Goal: Task Accomplishment & Management: Manage account settings

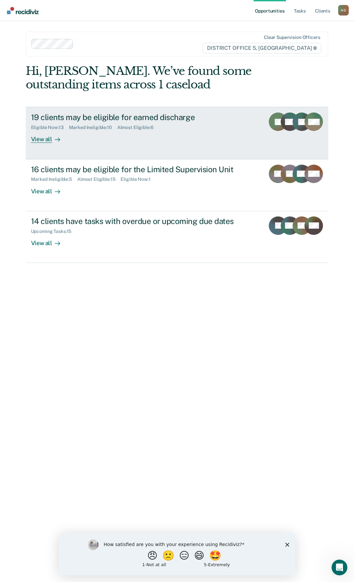
click at [60, 141] on div "View all" at bounding box center [49, 136] width 37 height 13
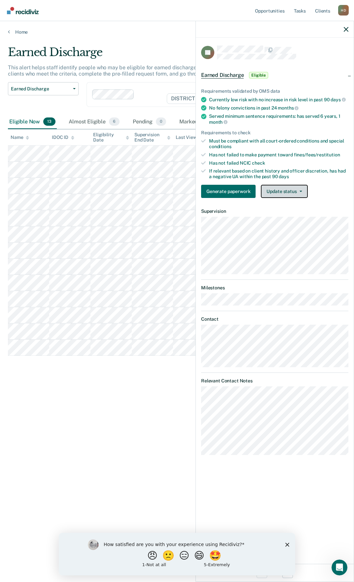
click at [275, 192] on button "Update status" at bounding box center [284, 191] width 46 height 13
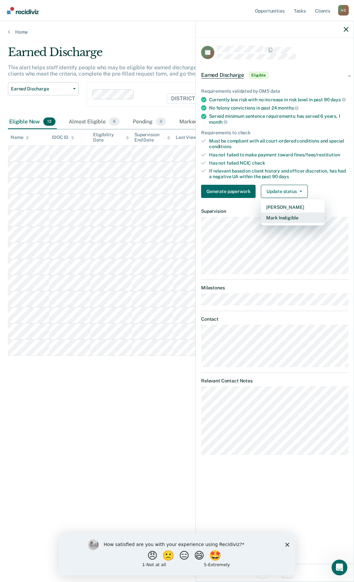
click at [282, 220] on button "Mark Ineligible" at bounding box center [293, 217] width 64 height 11
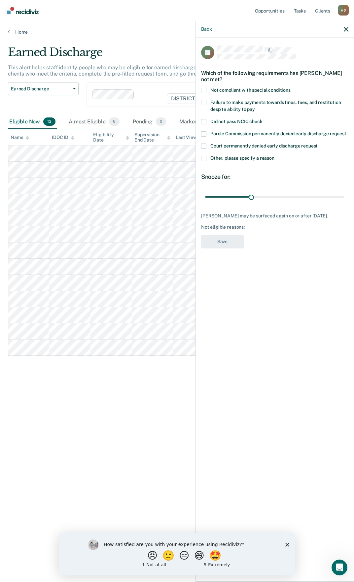
click at [219, 103] on span "Failure to make payments towards fines, fees, and restitution despite ability t…" at bounding box center [275, 106] width 130 height 12
click at [255, 107] on input "Failure to make payments towards fines, fees, and restitution despite ability t…" at bounding box center [255, 107] width 0 height 0
drag, startPoint x: 249, startPoint y: 199, endPoint x: 305, endPoint y: 216, distance: 58.4
type input "90"
click at [344, 195] on input "range" at bounding box center [274, 197] width 139 height 12
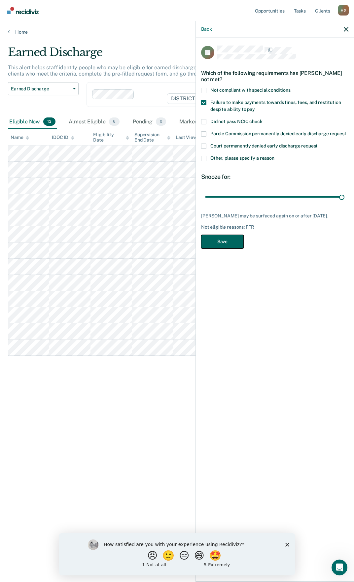
click at [212, 245] on button "Save" at bounding box center [222, 242] width 43 height 14
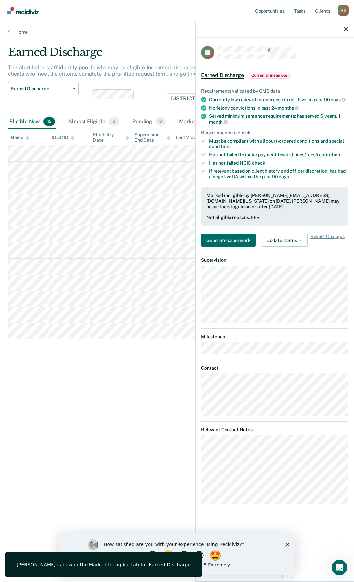
click at [343, 28] on div at bounding box center [275, 29] width 158 height 16
click at [345, 29] on icon "button" at bounding box center [345, 29] width 5 height 5
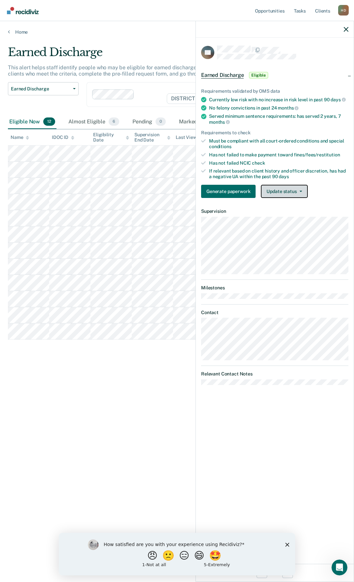
click at [287, 186] on button "Update status" at bounding box center [284, 191] width 46 height 13
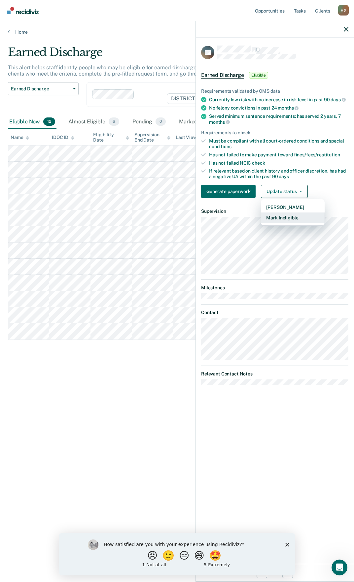
click at [280, 216] on button "Mark Ineligible" at bounding box center [293, 217] width 64 height 11
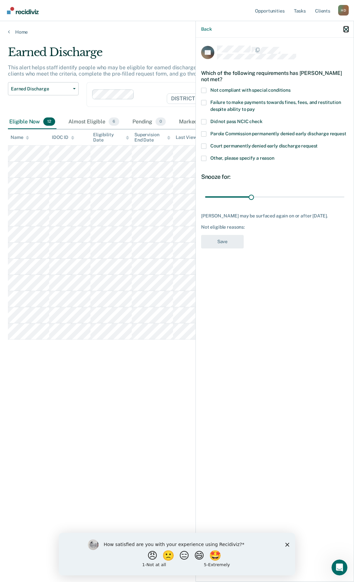
click at [345, 32] on icon "button" at bounding box center [345, 29] width 5 height 5
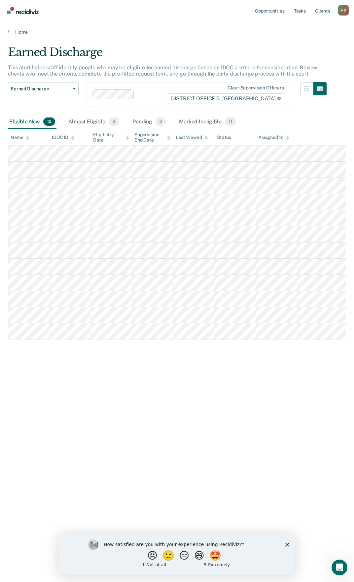
click at [190, 439] on div "Earned Discharge This alert helps staff identify people who may be eligible for…" at bounding box center [177, 289] width 338 height 487
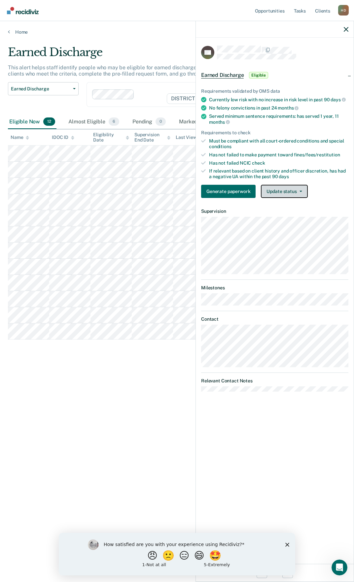
drag, startPoint x: 285, startPoint y: 192, endPoint x: 284, endPoint y: 209, distance: 17.2
click at [285, 192] on button "Update status" at bounding box center [284, 191] width 46 height 13
click at [284, 223] on article "KH Earned Discharge Eligible Requirements validated by OMS data Currently low r…" at bounding box center [274, 219] width 147 height 346
click at [287, 190] on button "Update status" at bounding box center [284, 191] width 46 height 13
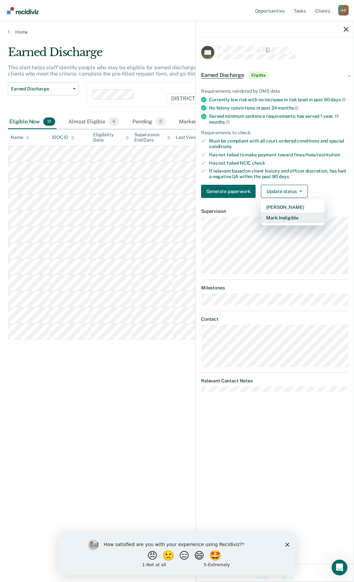
click at [284, 217] on button "Mark Ineligible" at bounding box center [293, 217] width 64 height 11
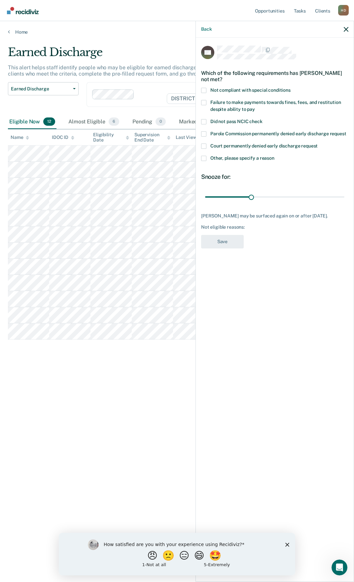
click at [203, 104] on span at bounding box center [203, 102] width 5 height 5
click at [255, 107] on input "Failure to make payments towards fines, fees, and restitution despite ability t…" at bounding box center [255, 107] width 0 height 0
drag, startPoint x: 251, startPoint y: 196, endPoint x: 345, endPoint y: 193, distance: 94.0
type input "90"
click at [344, 193] on input "range" at bounding box center [274, 197] width 139 height 12
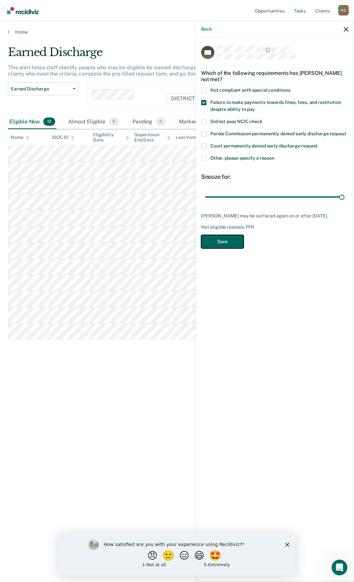
click at [236, 247] on button "Save" at bounding box center [222, 242] width 43 height 14
click at [345, 32] on div "Back" at bounding box center [275, 29] width 158 height 16
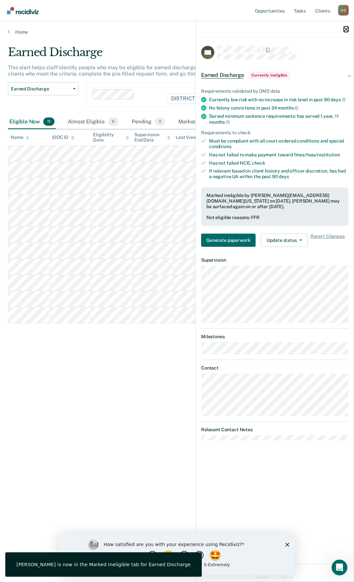
click at [346, 29] on icon "button" at bounding box center [345, 29] width 5 height 5
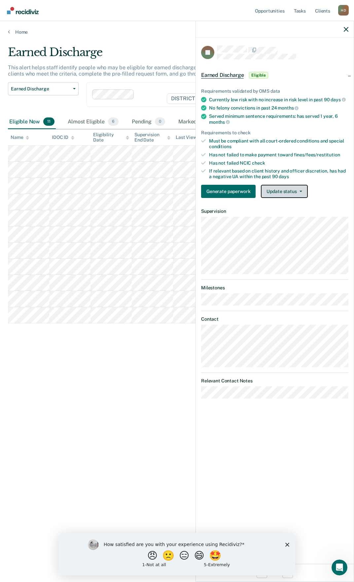
click at [296, 191] on span "button" at bounding box center [298, 191] width 5 height 1
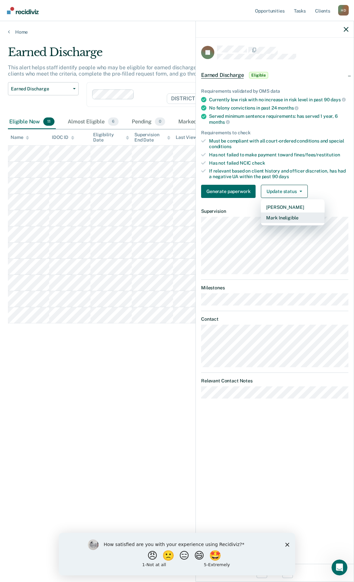
click at [276, 220] on button "Mark Ineligible" at bounding box center [293, 217] width 64 height 11
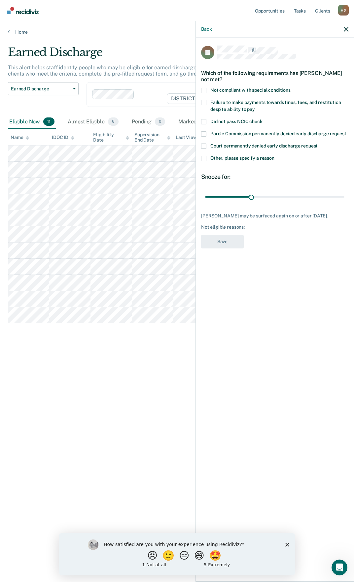
click at [205, 157] on span at bounding box center [203, 158] width 5 height 5
click at [274, 156] on input "Other, please specify a reason" at bounding box center [274, 156] width 0 height 0
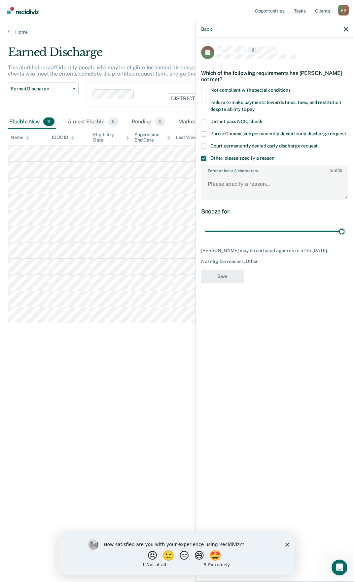
drag, startPoint x: 252, startPoint y: 230, endPoint x: 317, endPoint y: 205, distance: 69.0
type input "90"
click at [344, 228] on input "range" at bounding box center [274, 232] width 139 height 12
click at [305, 191] on textarea "Enter at least 3 characters 0 / 1600" at bounding box center [274, 187] width 146 height 24
type textarea "Continued compliance issues with alcohol in the home"
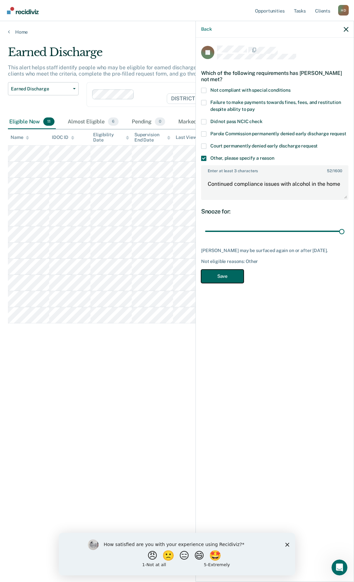
click at [218, 273] on button "Save" at bounding box center [222, 276] width 43 height 14
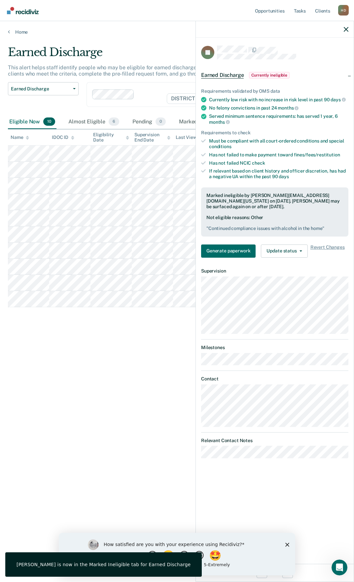
click at [345, 32] on div at bounding box center [275, 29] width 158 height 16
click at [346, 30] on icon "button" at bounding box center [345, 29] width 5 height 5
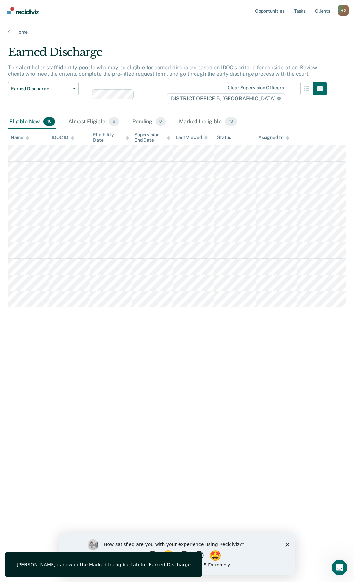
click at [189, 363] on div "Earned Discharge This alert helps staff identify people who may be eligible for…" at bounding box center [177, 289] width 338 height 487
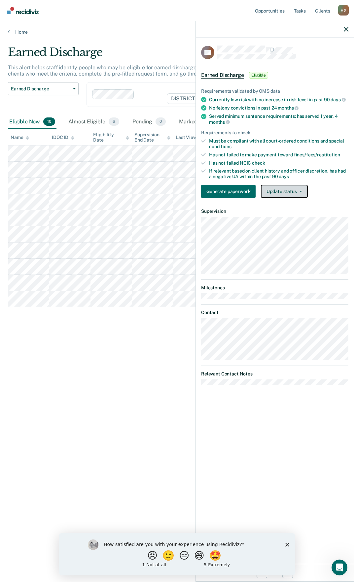
click at [275, 186] on button "Update status" at bounding box center [284, 191] width 46 height 13
click at [350, 26] on div at bounding box center [275, 29] width 158 height 16
click at [347, 30] on icon "button" at bounding box center [345, 29] width 5 height 5
click at [78, 468] on div "Earned Discharge This alert helps staff identify people who may be eligible for…" at bounding box center [177, 289] width 338 height 487
click at [12, 30] on link "Home" at bounding box center [177, 32] width 338 height 6
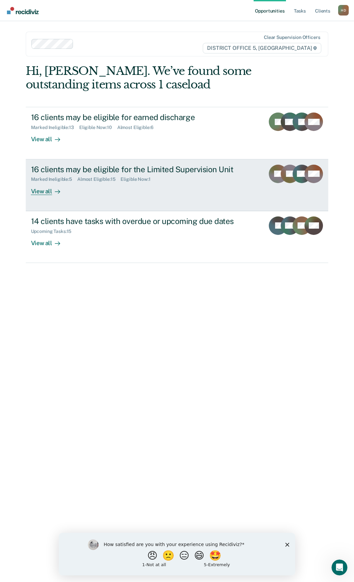
click at [39, 187] on div "View all" at bounding box center [49, 188] width 37 height 13
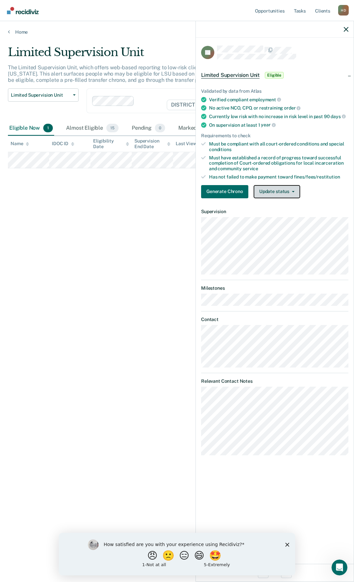
click at [271, 194] on button "Update status" at bounding box center [276, 191] width 46 height 13
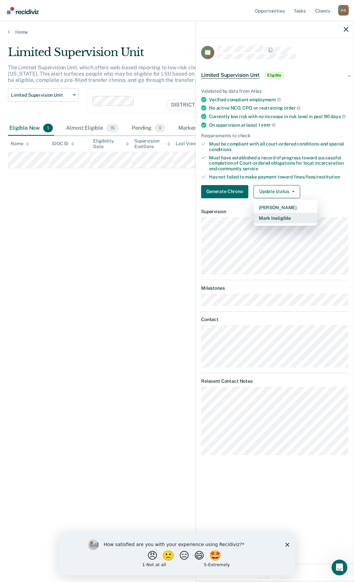
click at [275, 222] on button "Mark Ineligible" at bounding box center [285, 218] width 64 height 11
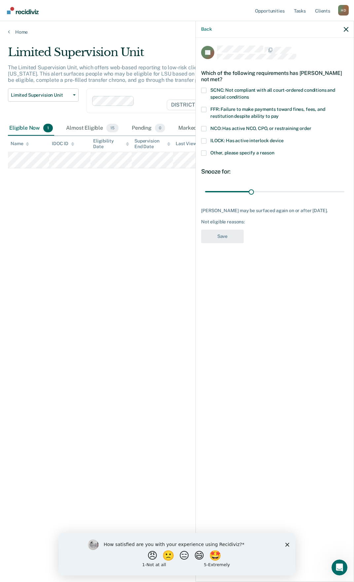
click at [205, 108] on span at bounding box center [203, 109] width 5 height 5
click at [278, 114] on input "FFR: Failure to make payments toward fines, fees, and restitution despite abili…" at bounding box center [278, 114] width 0 height 0
drag, startPoint x: 251, startPoint y: 192, endPoint x: 348, endPoint y: 191, distance: 97.0
type input "90"
click at [344, 191] on input "range" at bounding box center [274, 192] width 139 height 12
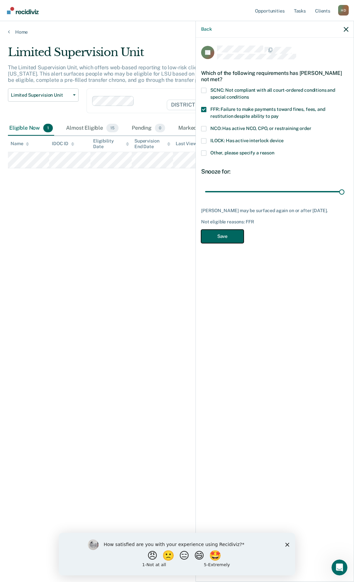
click at [233, 238] on button "Save" at bounding box center [222, 237] width 43 height 14
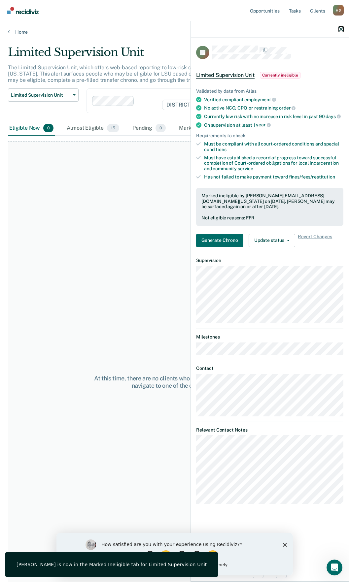
drag, startPoint x: 339, startPoint y: 31, endPoint x: 343, endPoint y: 30, distance: 4.7
click at [340, 31] on icon "button" at bounding box center [340, 29] width 5 height 5
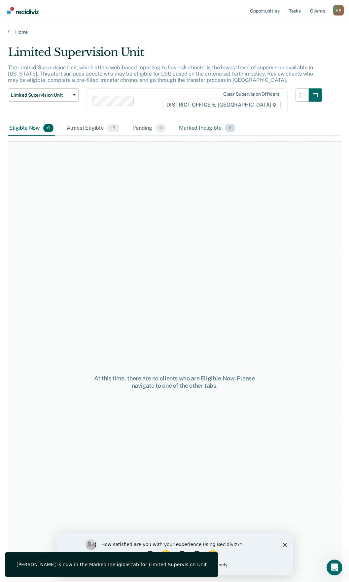
click at [210, 130] on div "Marked Ineligible 6" at bounding box center [206, 128] width 59 height 15
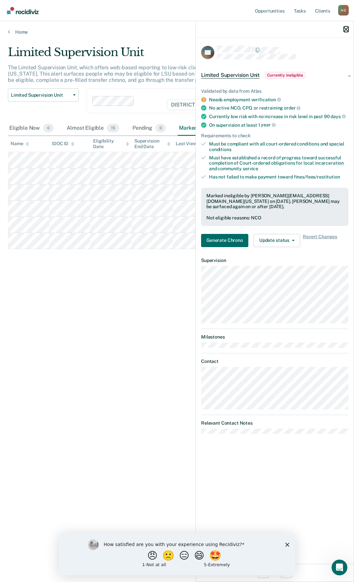
click at [346, 31] on icon "button" at bounding box center [345, 29] width 5 height 5
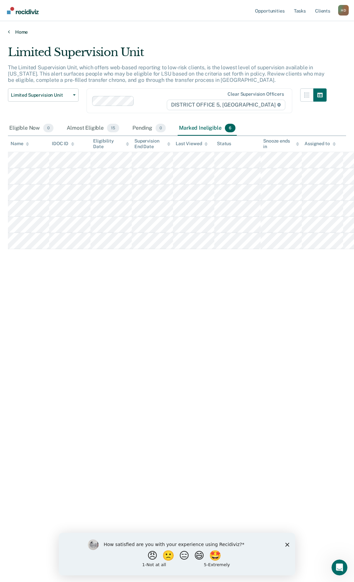
click at [14, 33] on link "Home" at bounding box center [177, 32] width 338 height 6
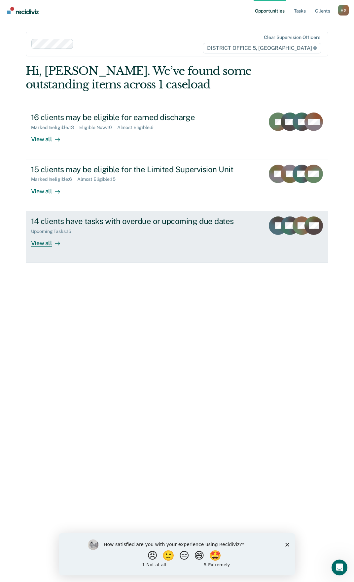
click at [55, 246] on icon at bounding box center [57, 243] width 5 height 5
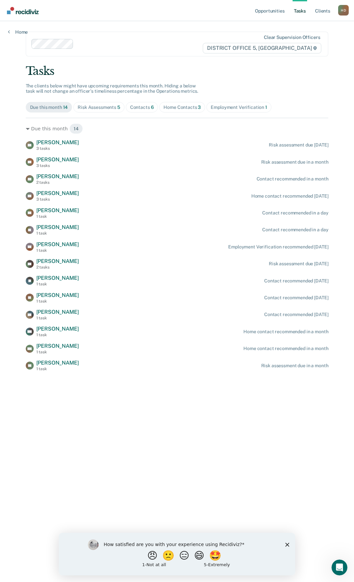
click at [182, 108] on div "Home Contacts 3" at bounding box center [181, 108] width 37 height 6
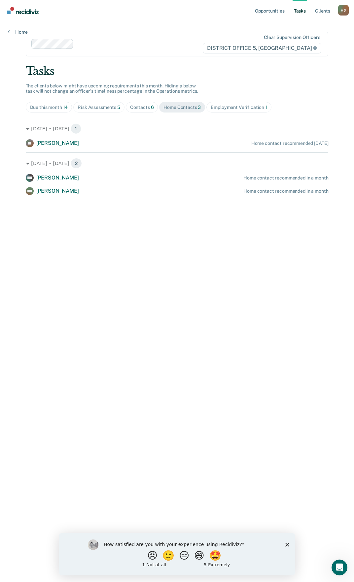
click at [108, 108] on div "Risk Assessments 5" at bounding box center [98, 108] width 43 height 6
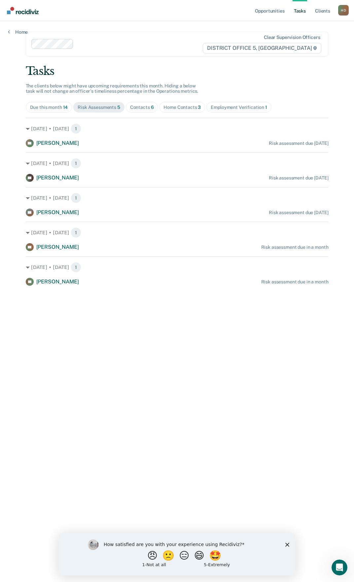
click at [148, 104] on span "Contacts 6" at bounding box center [142, 107] width 32 height 11
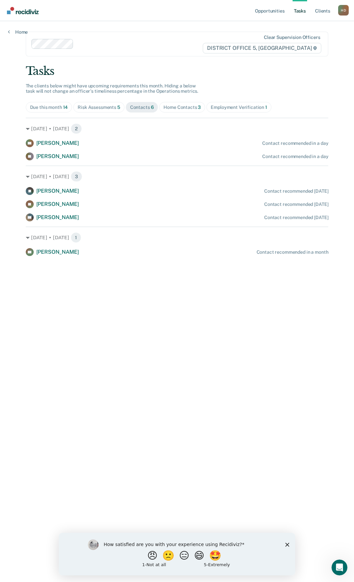
click at [237, 108] on div "Employment Verification 1" at bounding box center [238, 108] width 56 height 6
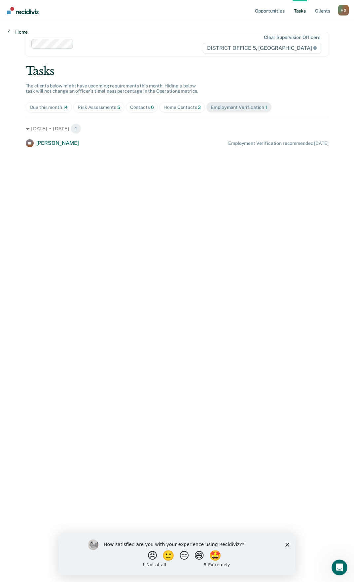
click at [18, 34] on link "Home" at bounding box center [18, 32] width 20 height 6
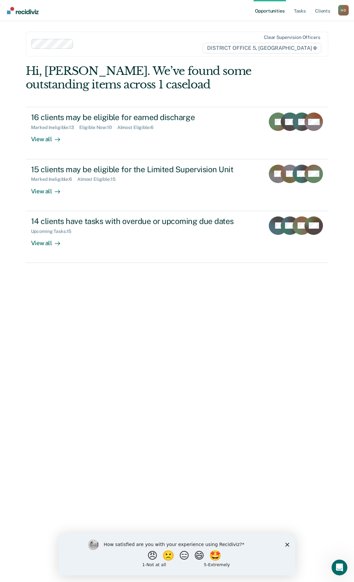
click at [118, 317] on div "Hi, [PERSON_NAME]. We’ve found some outstanding items across 1 caseload 16 clie…" at bounding box center [177, 318] width 302 height 508
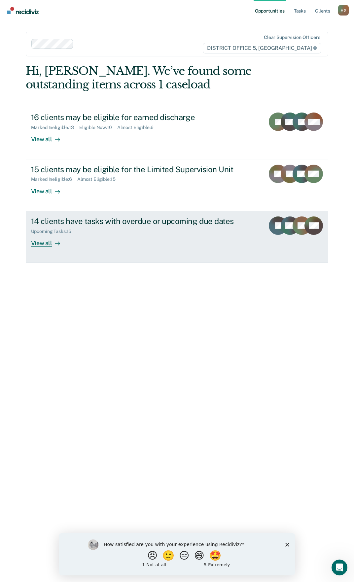
click at [49, 249] on link "14 clients have tasks with overdue or upcoming due dates Upcoming Tasks : 15 Vi…" at bounding box center [177, 237] width 302 height 52
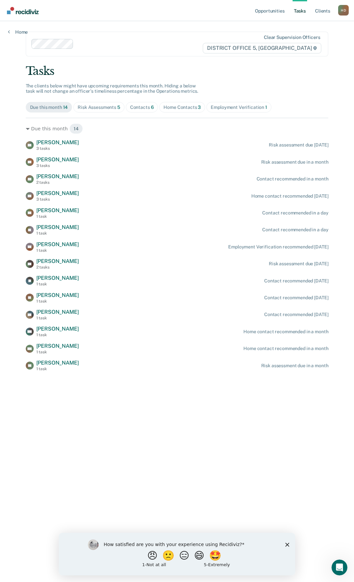
click at [23, 35] on main "Clear supervision officers DISTRICT OFFICE 5, TWIN FALLS Tasks The clients belo…" at bounding box center [177, 293] width 318 height 545
click at [22, 34] on link "Home" at bounding box center [18, 32] width 20 height 6
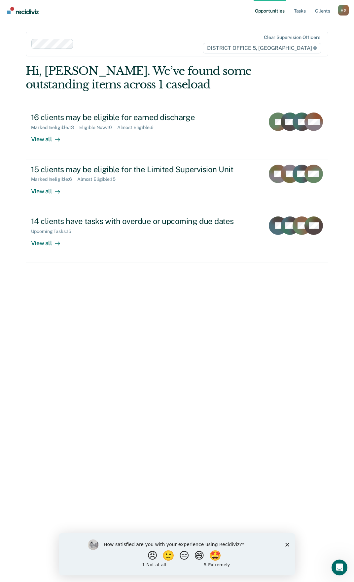
click at [100, 357] on div "Hi, [PERSON_NAME]. We’ve found some outstanding items across 1 caseload 16 clie…" at bounding box center [177, 318] width 302 height 508
drag, startPoint x: 157, startPoint y: 316, endPoint x: 152, endPoint y: 322, distance: 8.2
click at [157, 316] on div "Hi, [PERSON_NAME]. We’ve found some outstanding items across 1 caseload 16 clie…" at bounding box center [177, 318] width 302 height 508
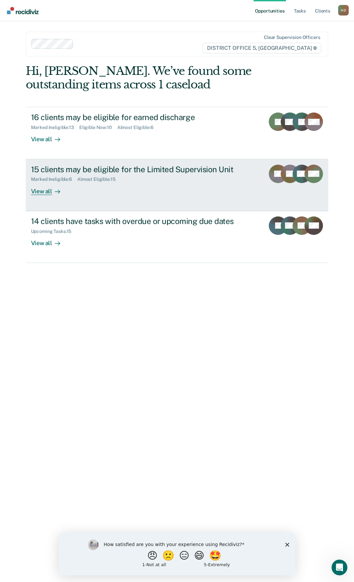
click at [56, 189] on icon at bounding box center [57, 191] width 5 height 5
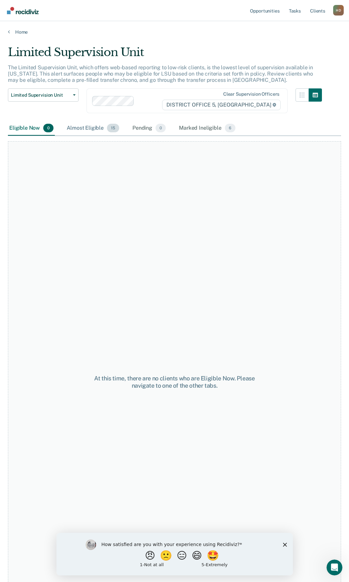
click at [82, 124] on div "Almost Eligible 15" at bounding box center [92, 128] width 55 height 15
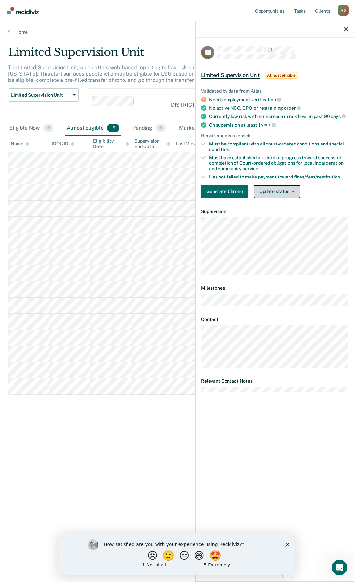
click at [295, 194] on button "Update status" at bounding box center [276, 191] width 46 height 13
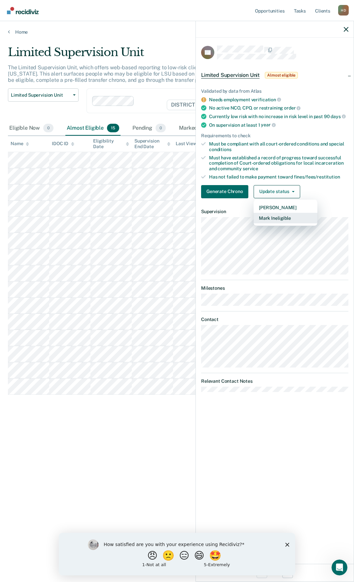
click at [288, 222] on button "Mark Ineligible" at bounding box center [285, 218] width 64 height 11
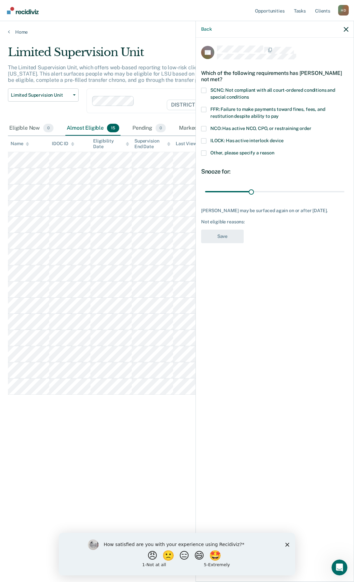
click at [208, 107] on label "FFR: Failure to make payments toward fines, fees, and restitution despite abili…" at bounding box center [274, 114] width 147 height 14
click at [278, 114] on input "FFR: Failure to make payments toward fines, fees, and restitution despite abili…" at bounding box center [278, 114] width 0 height 0
drag, startPoint x: 251, startPoint y: 190, endPoint x: 345, endPoint y: 196, distance: 94.8
type input "90"
click at [344, 194] on input "range" at bounding box center [274, 192] width 139 height 12
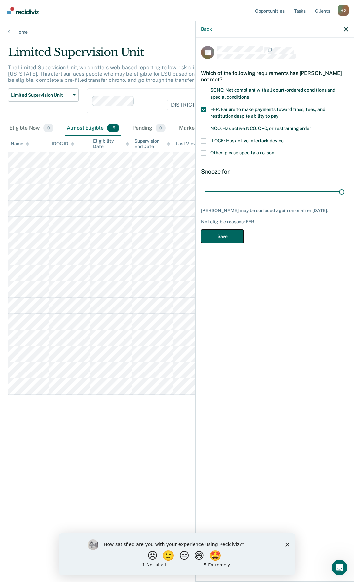
click at [230, 243] on button "Save" at bounding box center [222, 237] width 43 height 14
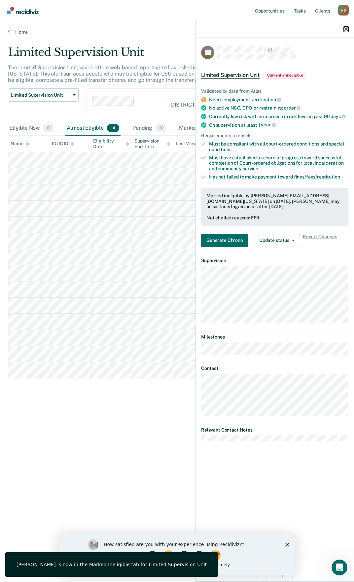
click at [346, 30] on icon "button" at bounding box center [345, 29] width 5 height 5
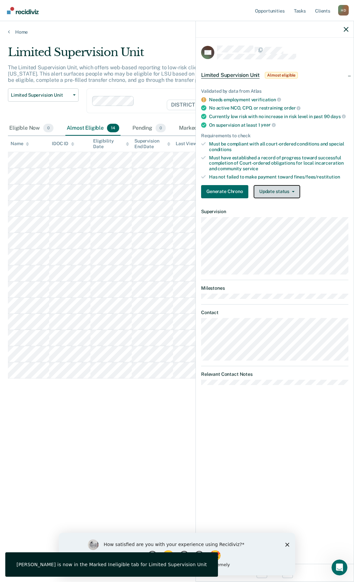
click at [289, 191] on span "button" at bounding box center [291, 191] width 5 height 1
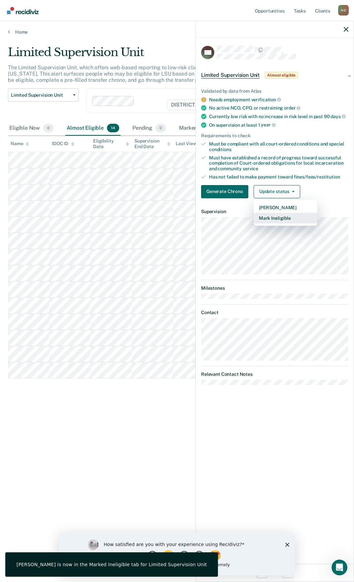
click at [282, 217] on button "Mark Ineligible" at bounding box center [285, 218] width 64 height 11
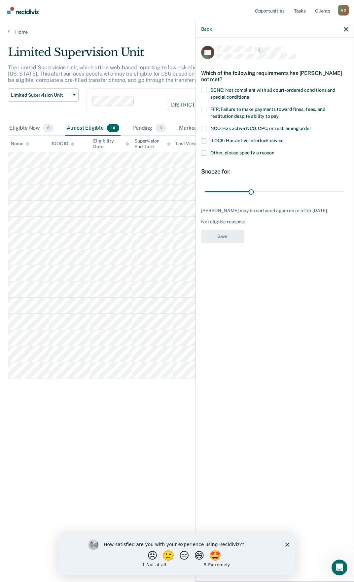
click at [205, 107] on span at bounding box center [203, 109] width 5 height 5
click at [278, 114] on input "FFR: Failure to make payments toward fines, fees, and restitution despite abili…" at bounding box center [278, 114] width 0 height 0
drag, startPoint x: 252, startPoint y: 191, endPoint x: 355, endPoint y: 188, distance: 102.3
type input "90"
click at [344, 188] on input "range" at bounding box center [274, 192] width 139 height 12
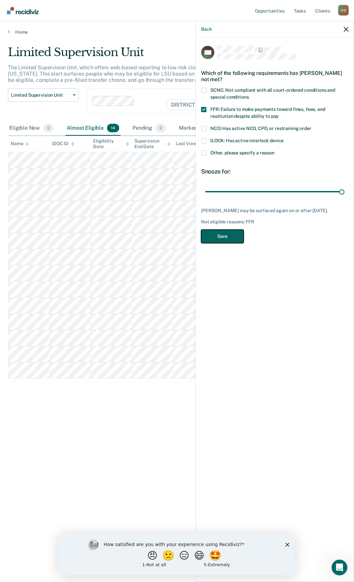
click at [221, 240] on button "Save" at bounding box center [222, 237] width 43 height 14
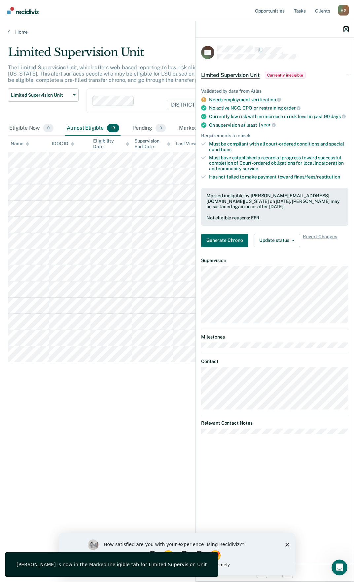
click at [346, 29] on icon "button" at bounding box center [345, 29] width 5 height 5
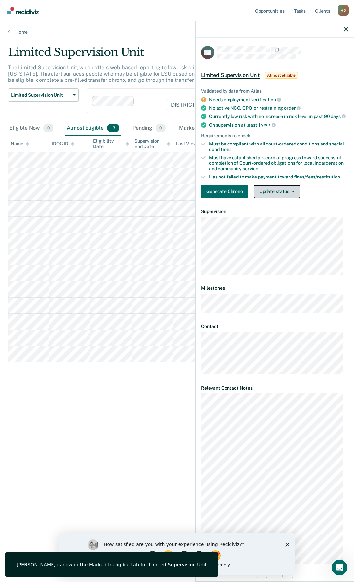
click at [279, 197] on button "Update status" at bounding box center [276, 191] width 46 height 13
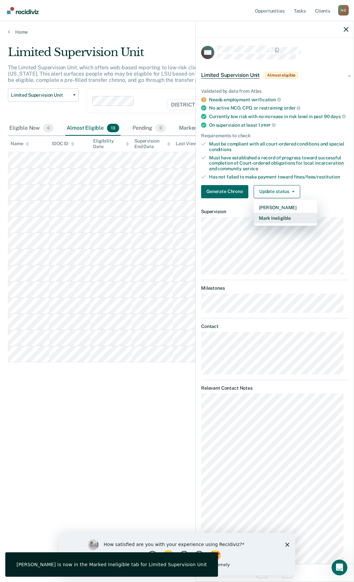
click at [265, 222] on button "Mark Ineligible" at bounding box center [285, 218] width 64 height 11
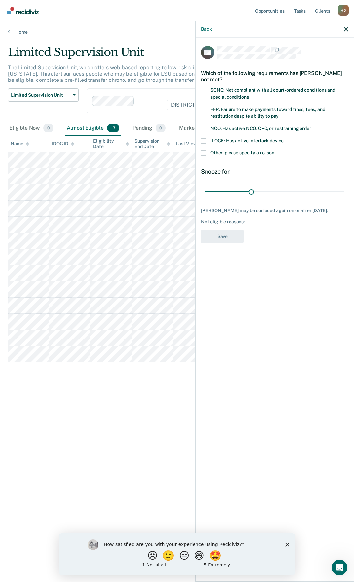
click at [210, 113] on span "FFR: Failure to make payments toward fines, fees, and restitution despite abili…" at bounding box center [267, 113] width 115 height 12
click at [278, 114] on input "FFR: Failure to make payments toward fines, fees, and restitution despite abili…" at bounding box center [278, 114] width 0 height 0
click at [251, 188] on input "range" at bounding box center [274, 192] width 139 height 12
drag, startPoint x: 251, startPoint y: 189, endPoint x: 348, endPoint y: 191, distance: 96.6
type input "90"
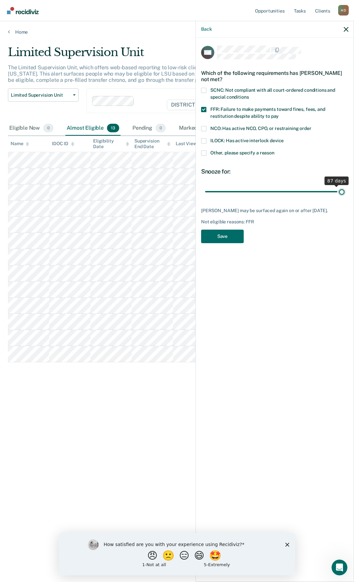
click at [344, 191] on input "range" at bounding box center [274, 192] width 139 height 12
click at [233, 237] on button "Save" at bounding box center [222, 237] width 43 height 14
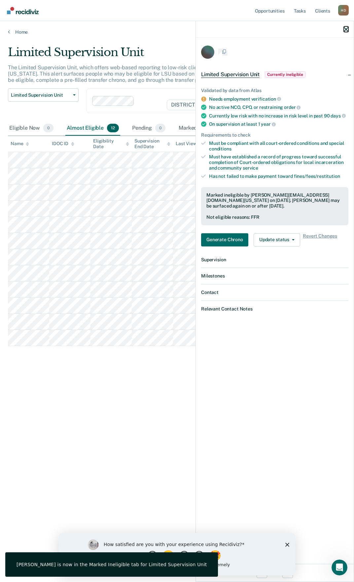
click at [348, 28] on icon "button" at bounding box center [345, 29] width 5 height 5
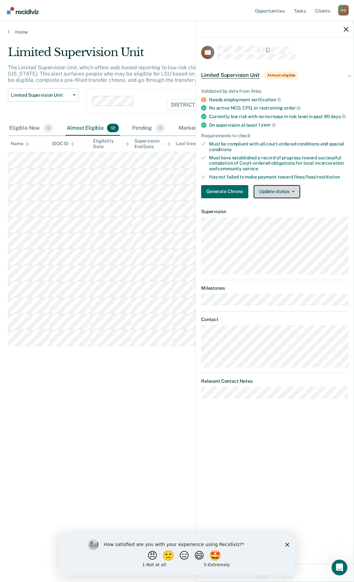
click at [273, 196] on button "Update status" at bounding box center [276, 191] width 46 height 13
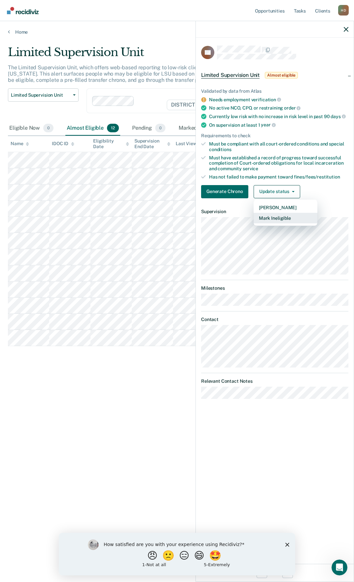
click at [275, 215] on button "Mark Ineligible" at bounding box center [285, 218] width 64 height 11
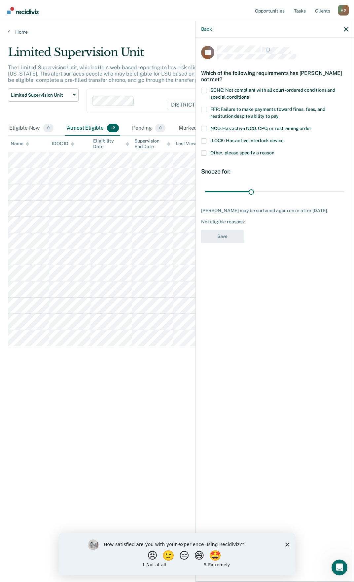
drag, startPoint x: 218, startPoint y: 151, endPoint x: 218, endPoint y: 155, distance: 4.0
click at [218, 151] on span "Other, please specify a reason" at bounding box center [242, 152] width 64 height 5
click at [274, 150] on input "Other, please specify a reason" at bounding box center [274, 150] width 0 height 0
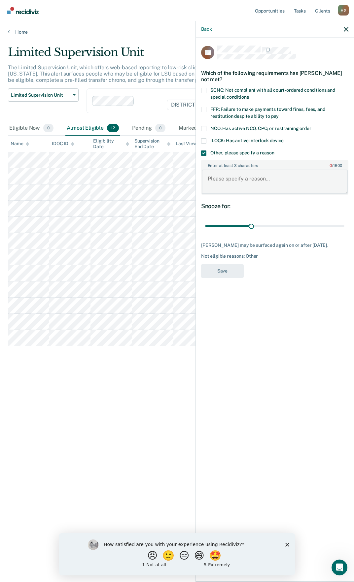
click at [227, 177] on textarea "Enter at least 3 characters 0 / 1600" at bounding box center [274, 182] width 146 height 24
type textarea "p"
type textarea "Pending PV"
drag, startPoint x: 251, startPoint y: 226, endPoint x: 334, endPoint y: 193, distance: 89.0
type input "90"
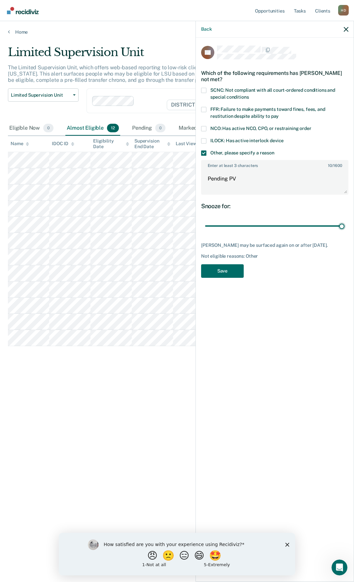
click at [344, 224] on input "range" at bounding box center [274, 226] width 139 height 12
click at [325, 181] on textarea "Pending PV" at bounding box center [274, 182] width 146 height 24
type textarea "Pending PV and new case"
click at [222, 269] on button "Save" at bounding box center [222, 271] width 43 height 14
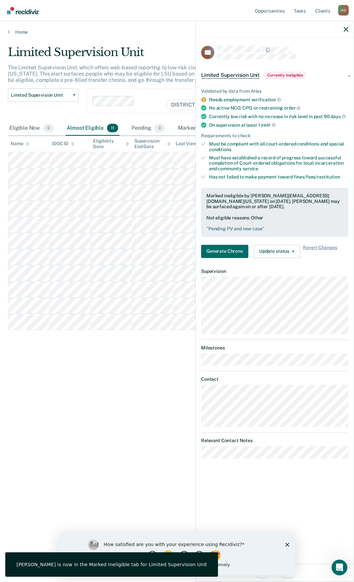
click at [345, 32] on div at bounding box center [275, 29] width 158 height 16
click at [347, 28] on icon "button" at bounding box center [345, 29] width 5 height 5
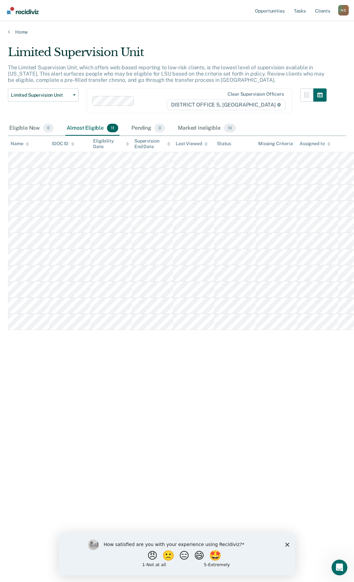
click at [147, 402] on div "Limited Supervision Unit The Limited Supervision Unit, which offers web-based r…" at bounding box center [177, 289] width 338 height 487
click at [329, 377] on div "Limited Supervision Unit The Limited Supervision Unit, which offers web-based r…" at bounding box center [177, 289] width 338 height 487
click at [189, 438] on div "Limited Supervision Unit The Limited Supervision Unit, which offers web-based r…" at bounding box center [177, 289] width 338 height 487
click at [22, 29] on link "Home" at bounding box center [177, 32] width 338 height 6
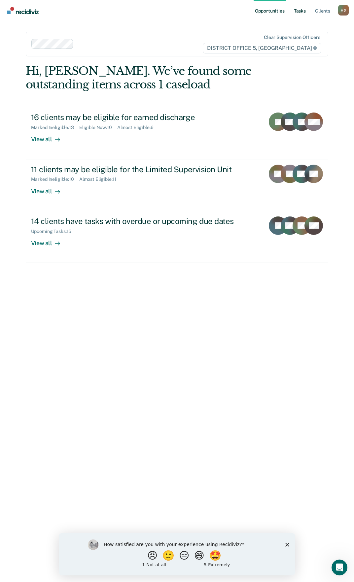
click at [297, 8] on link "Tasks" at bounding box center [299, 10] width 15 height 21
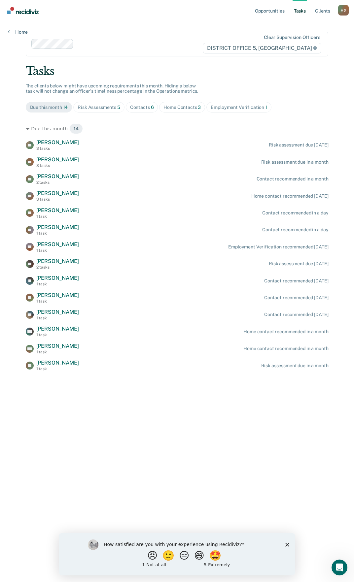
click at [239, 110] on span "Employment Verification 1" at bounding box center [238, 107] width 65 height 11
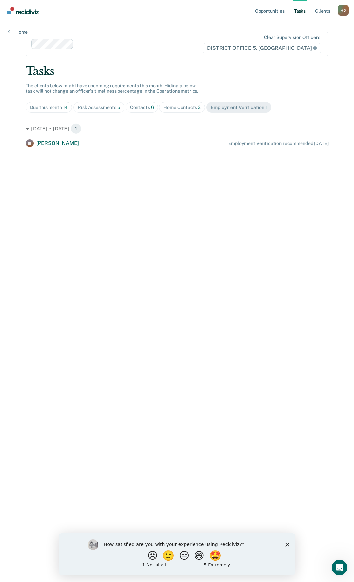
click at [272, 230] on main "Clear supervision officers DISTRICT OFFICE 5, TWIN FALLS Tasks The clients belo…" at bounding box center [177, 293] width 318 height 545
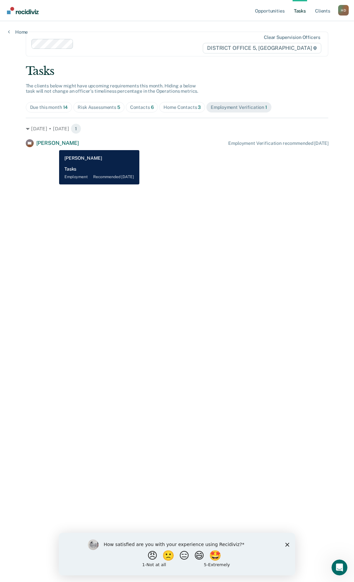
click at [54, 145] on span "[PERSON_NAME]" at bounding box center [57, 143] width 43 height 6
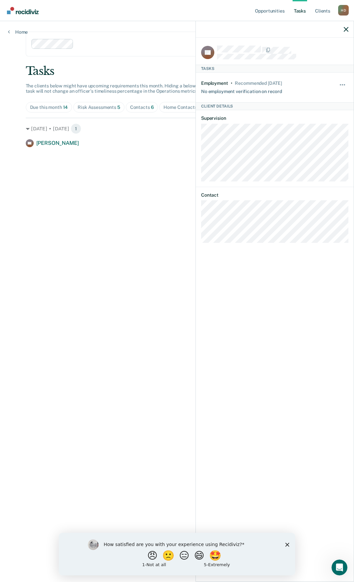
click at [154, 306] on main "Clear supervision officers DISTRICT OFFICE 5, TWIN FALLS Tasks The clients belo…" at bounding box center [177, 293] width 318 height 545
click at [343, 30] on div at bounding box center [275, 29] width 158 height 16
click at [344, 30] on icon "button" at bounding box center [345, 29] width 5 height 5
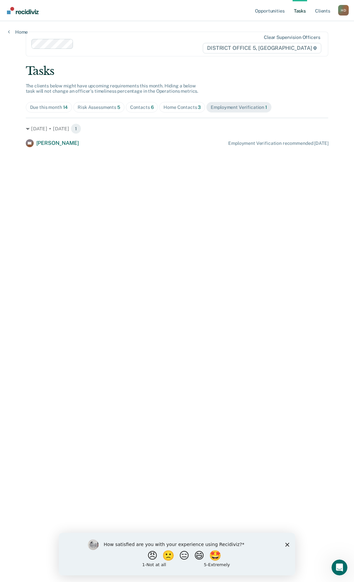
click at [151, 262] on main "Clear supervision officers DISTRICT OFFICE 5, TWIN FALLS Tasks The clients belo…" at bounding box center [177, 293] width 318 height 545
click at [20, 31] on link "Home" at bounding box center [18, 32] width 20 height 6
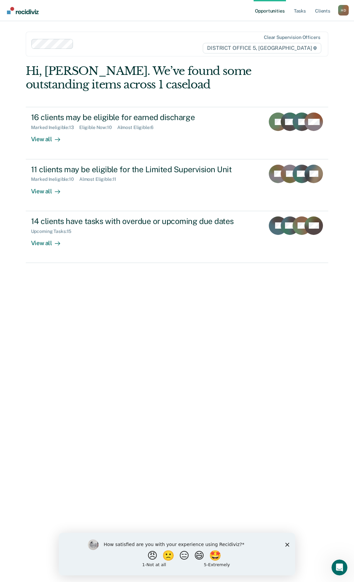
click at [177, 350] on div "Hi, [PERSON_NAME]. We’ve found some outstanding items across 1 caseload 16 clie…" at bounding box center [177, 318] width 302 height 508
